Goal: Check status: Check status

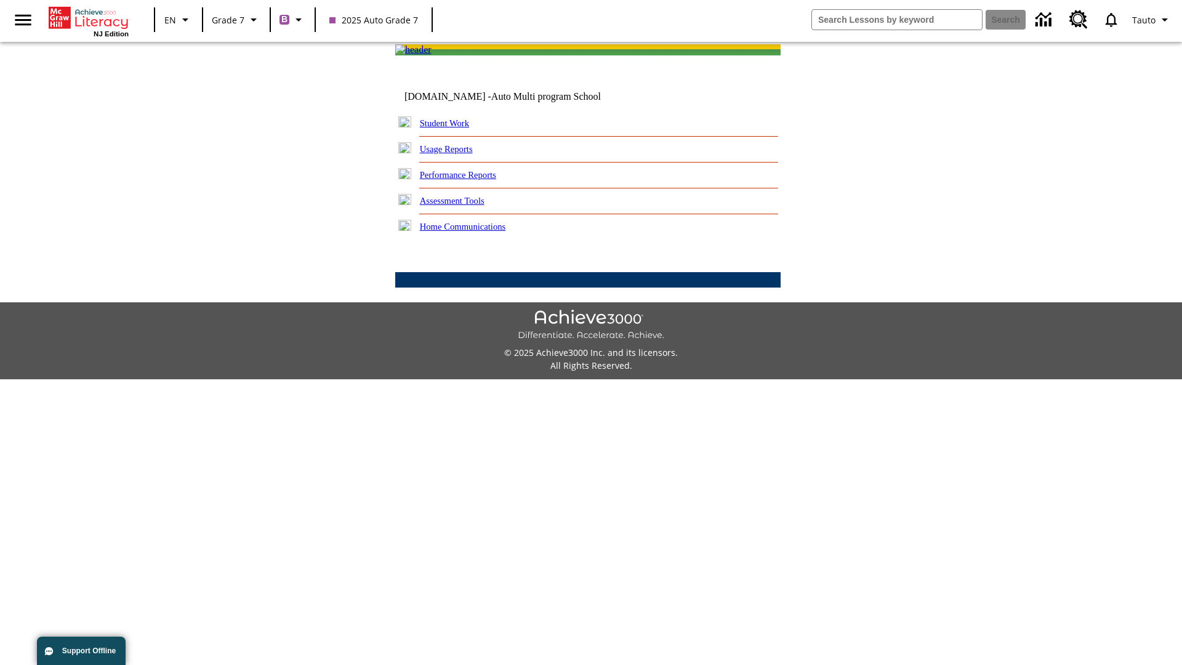
click at [452, 128] on link "Student Work" at bounding box center [444, 123] width 49 height 10
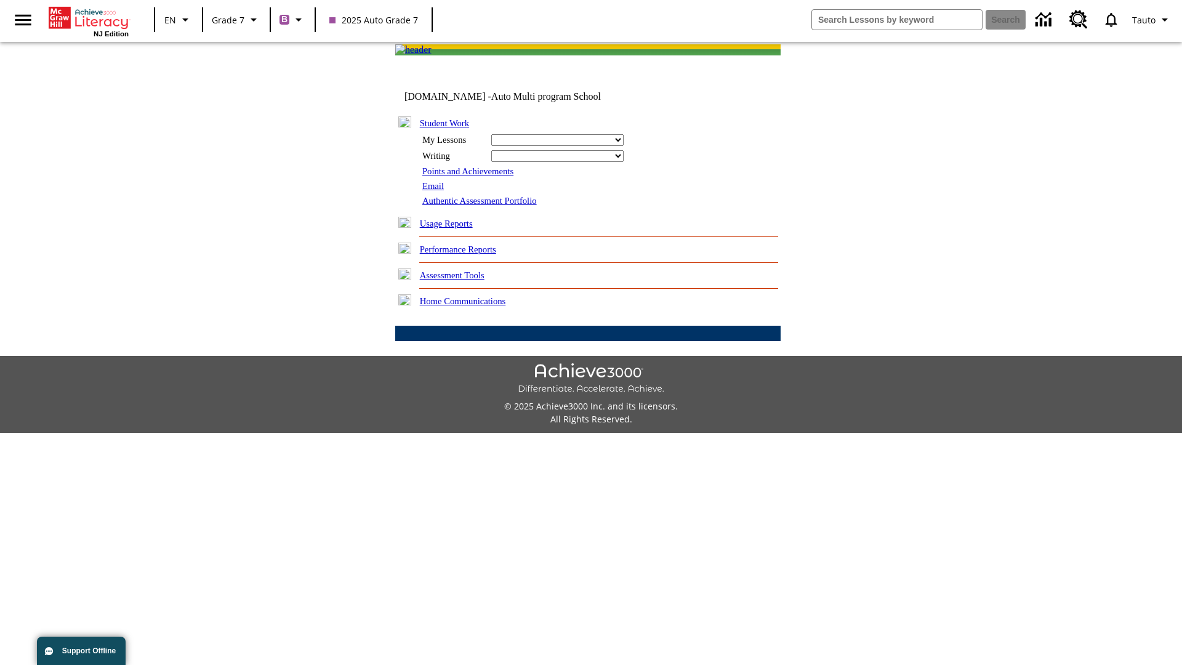
select select "/options/reports/?report_id=24&atype=1&section=2"
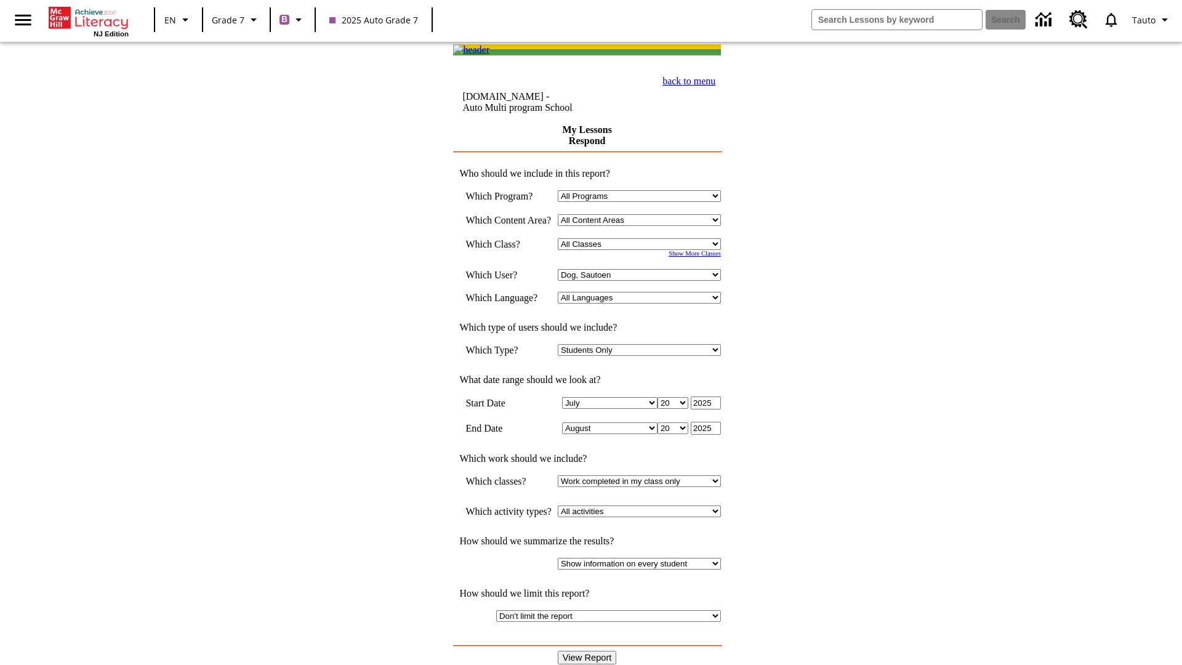
select select "21437138"
select select "4"
type input "2024"
click at [588, 651] on input "View Report" at bounding box center [587, 658] width 59 height 14
